Goal: Browse casually

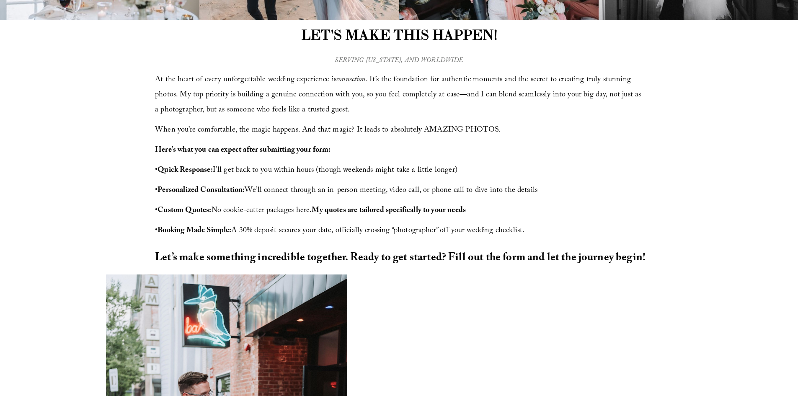
scroll to position [274, 0]
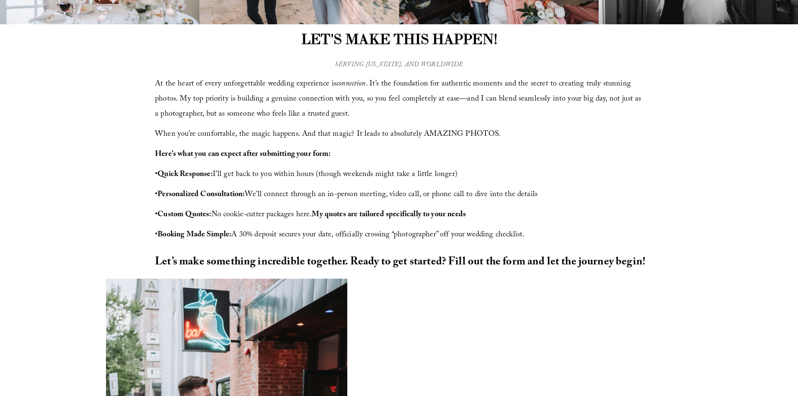
click at [390, 87] on span "At the heart of every unforgettable wedding experience is connection . It’s the…" at bounding box center [399, 99] width 488 height 43
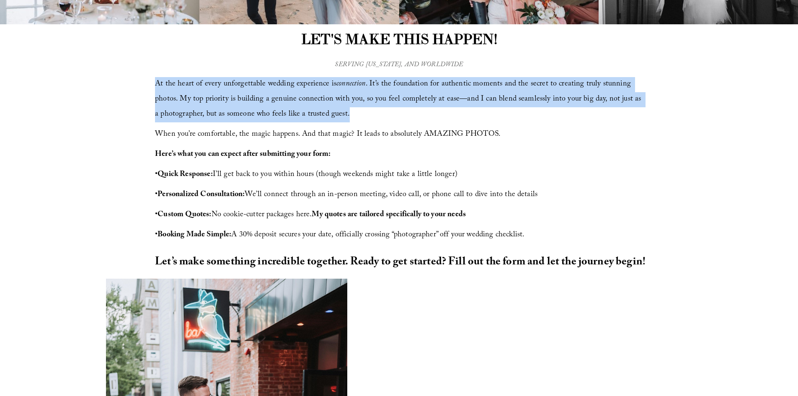
click at [390, 87] on span "At the heart of every unforgettable wedding experience is connection . It’s the…" at bounding box center [399, 99] width 488 height 43
click at [374, 87] on span "At the heart of every unforgettable wedding experience is connection . It’s the…" at bounding box center [399, 99] width 488 height 43
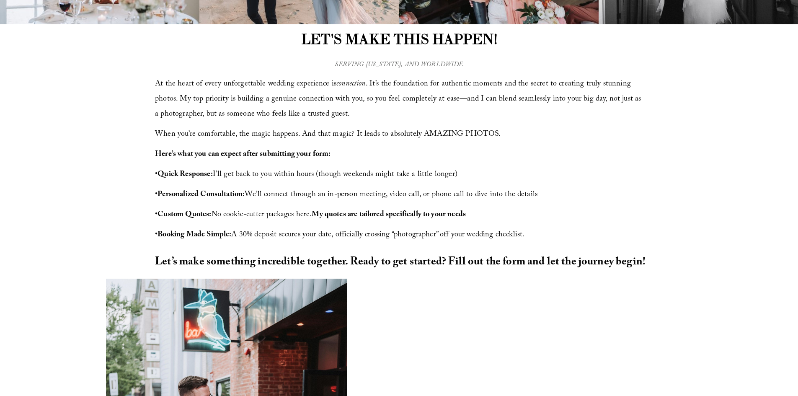
click at [375, 85] on span "At the heart of every unforgettable wedding experience is connection . It’s the…" at bounding box center [399, 99] width 488 height 43
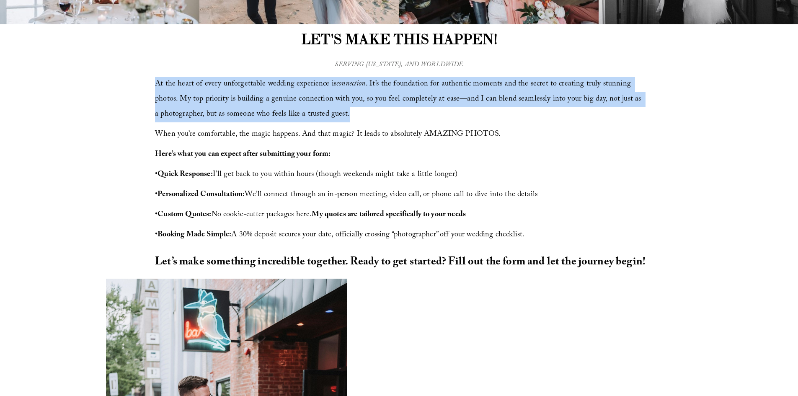
click at [375, 85] on span "At the heart of every unforgettable wedding experience is connection . It’s the…" at bounding box center [399, 99] width 488 height 43
click at [408, 83] on span "At the heart of every unforgettable wedding experience is connection . It’s the…" at bounding box center [399, 99] width 488 height 43
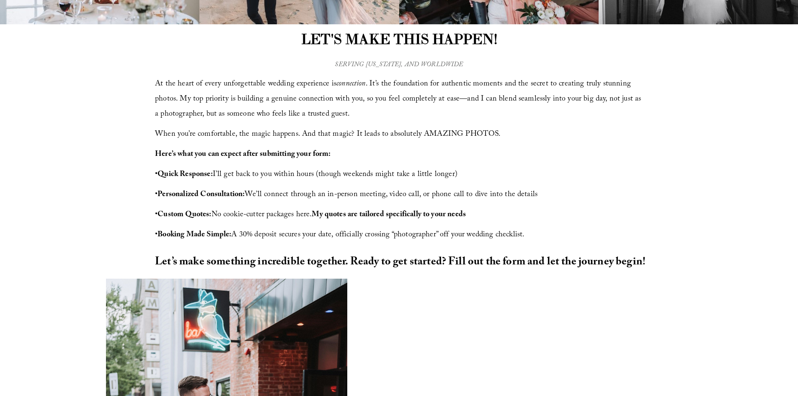
click at [408, 83] on span "At the heart of every unforgettable wedding experience is connection . It’s the…" at bounding box center [399, 99] width 488 height 43
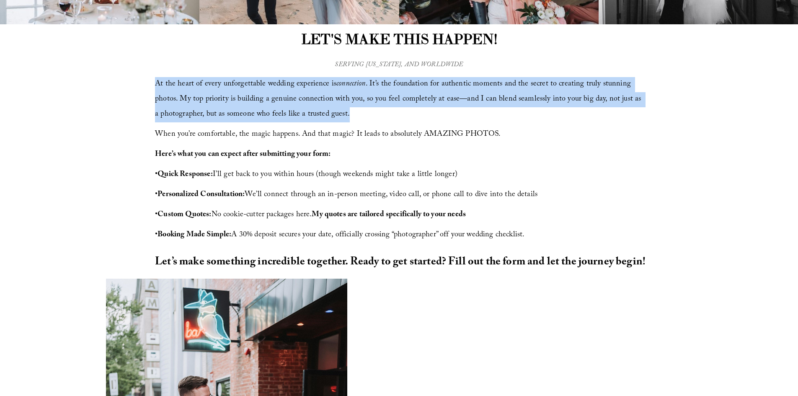
click at [408, 83] on span "At the heart of every unforgettable wedding experience is connection . It’s the…" at bounding box center [399, 99] width 488 height 43
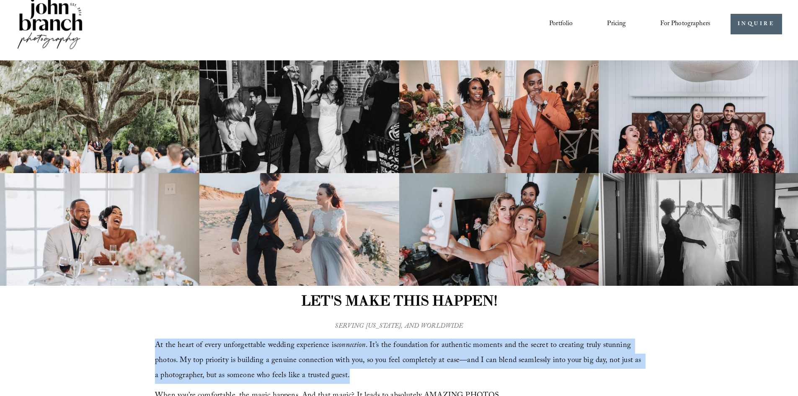
scroll to position [0, 0]
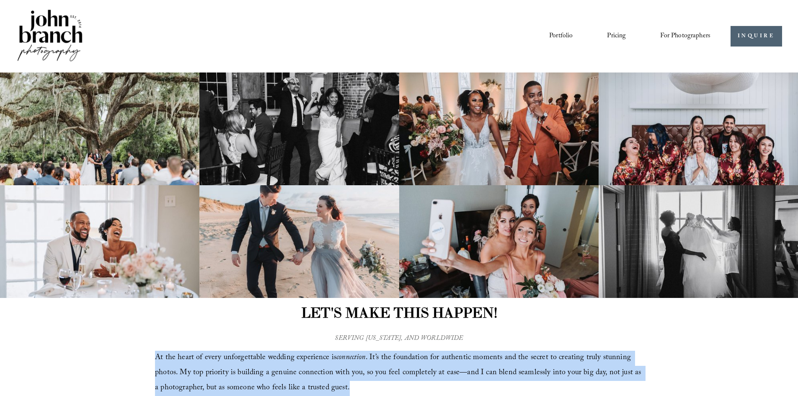
click at [567, 37] on link "Portfolio" at bounding box center [560, 36] width 23 height 14
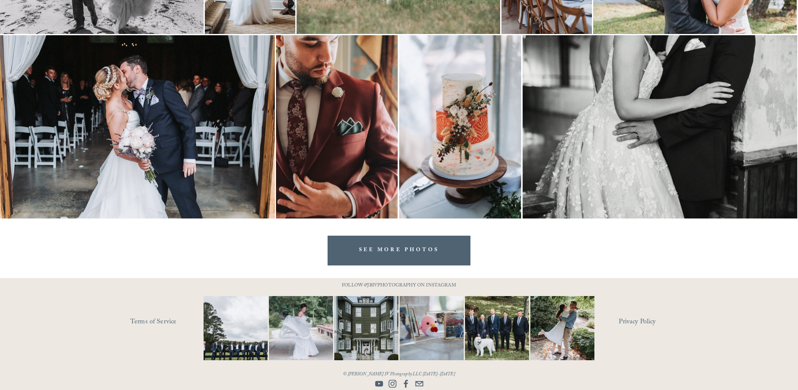
scroll to position [1705, 0]
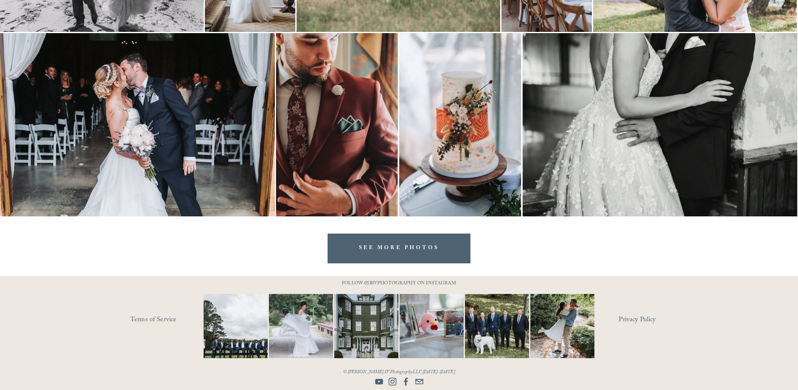
click at [412, 249] on link "SEE MORE PHOTOS" at bounding box center [399, 248] width 143 height 30
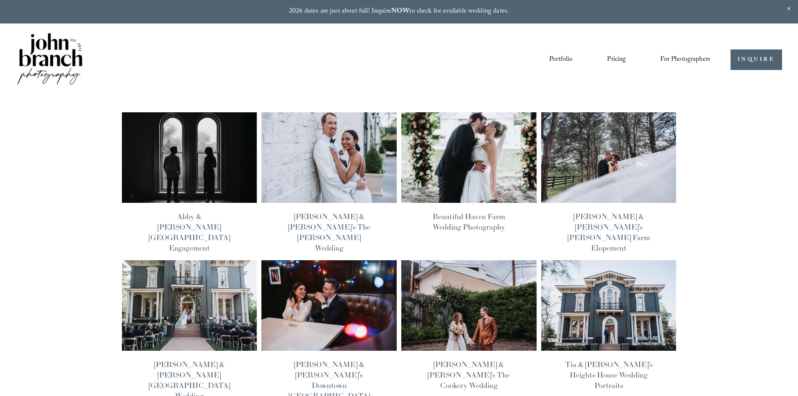
click at [468, 202] on img at bounding box center [468, 157] width 137 height 91
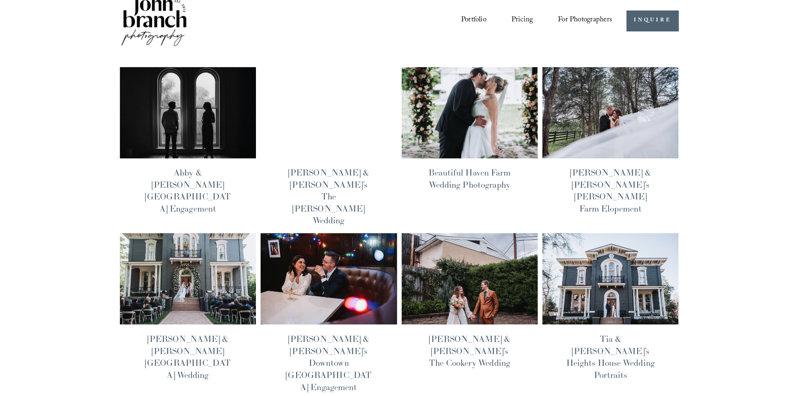
scroll to position [42, 0]
